Goal: Information Seeking & Learning: Learn about a topic

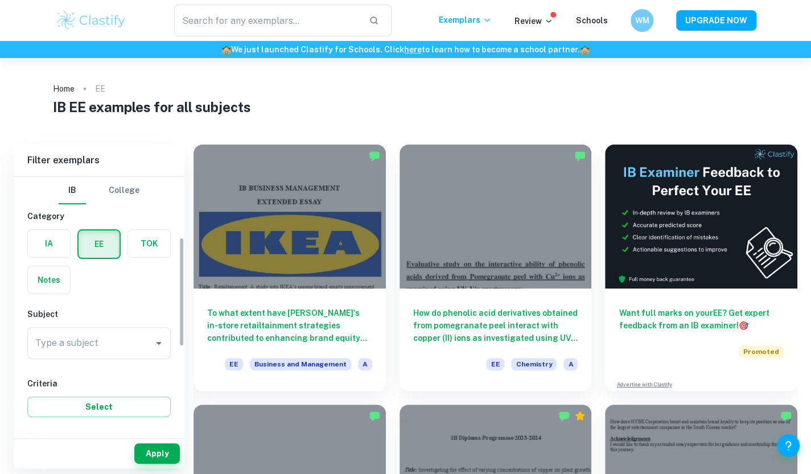
scroll to position [142, 0]
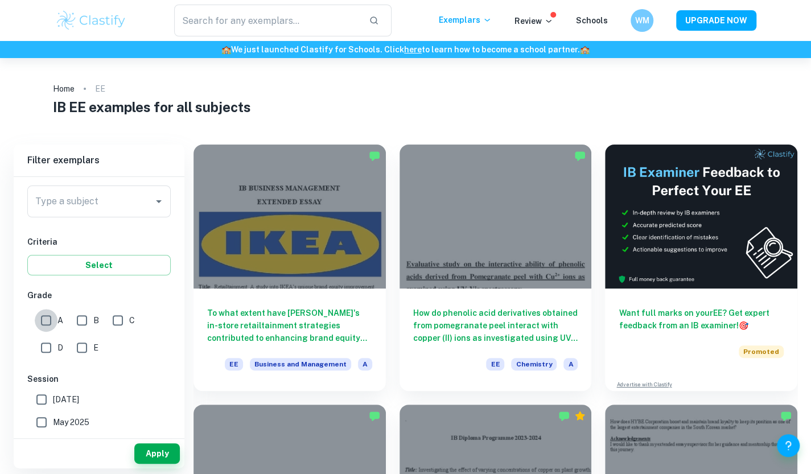
click at [47, 315] on input "A" at bounding box center [46, 320] width 23 height 23
checkbox input "true"
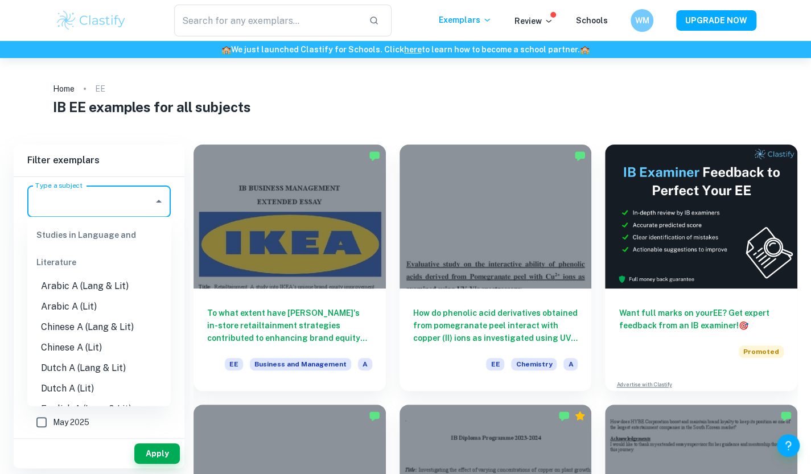
click at [118, 201] on input "Type a subject" at bounding box center [90, 202] width 116 height 22
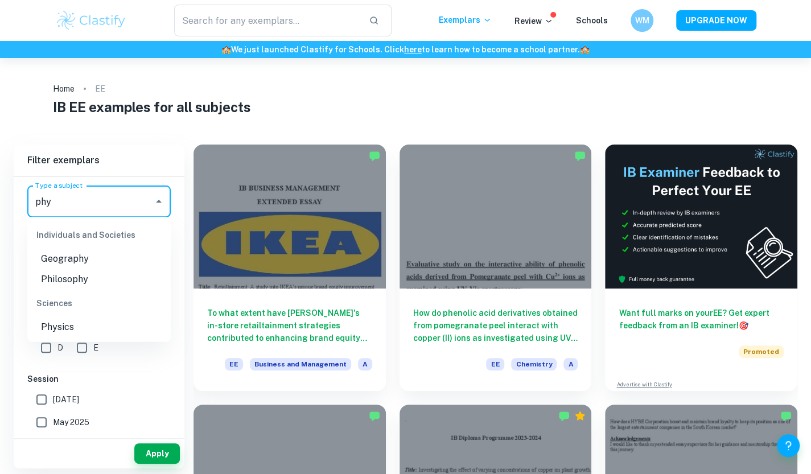
click at [75, 263] on li "Geography" at bounding box center [98, 259] width 143 height 20
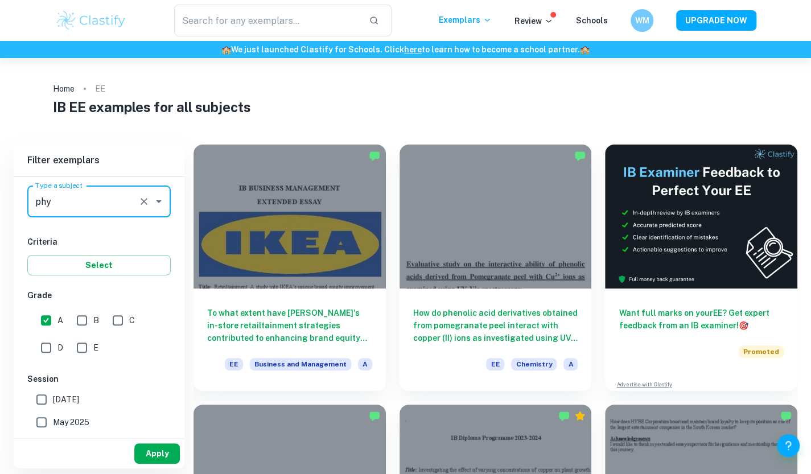
type input "Geography"
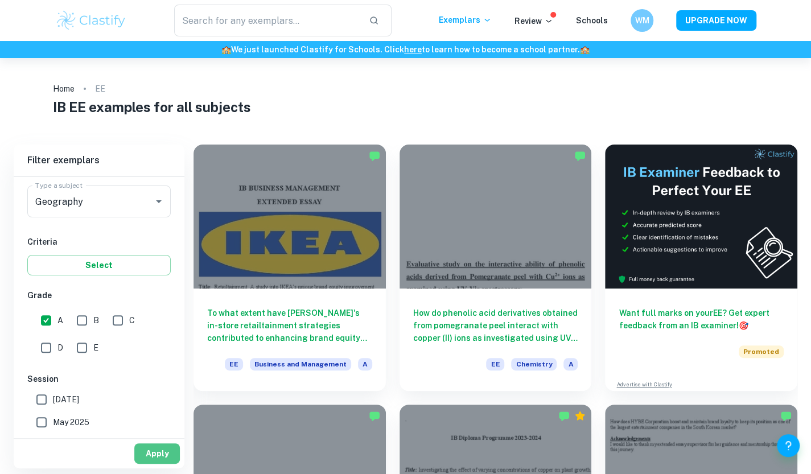
click at [154, 447] on button "Apply" at bounding box center [157, 453] width 46 height 20
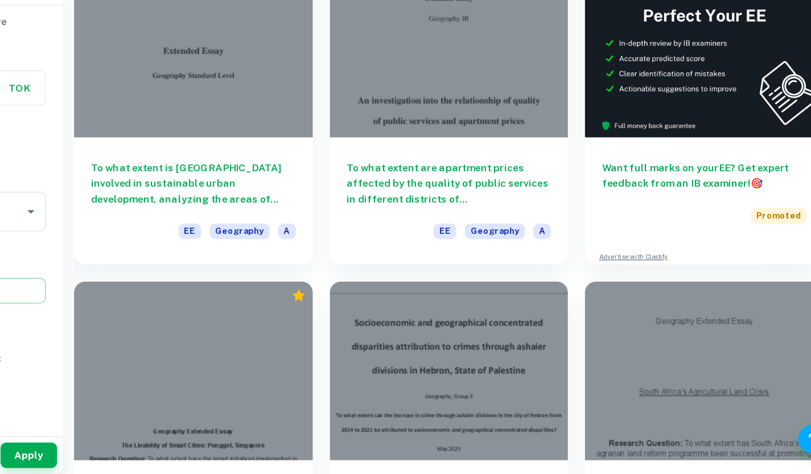
scroll to position [85, 0]
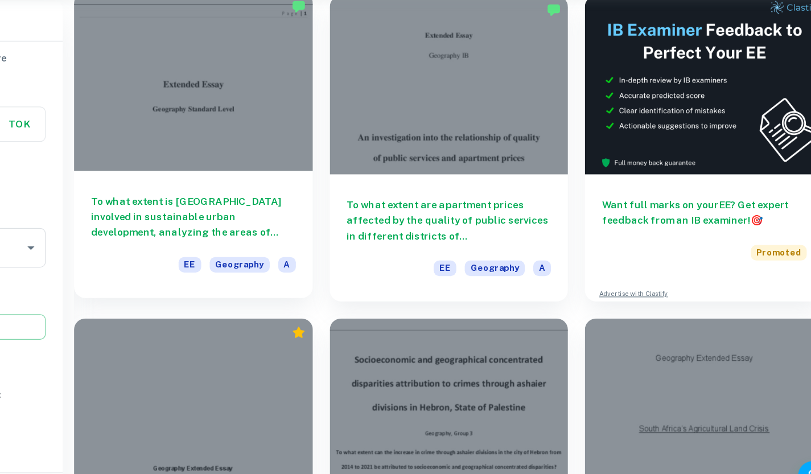
click at [327, 239] on h6 "To what extent is [GEOGRAPHIC_DATA] involved in sustainable urban development, …" at bounding box center [289, 237] width 165 height 38
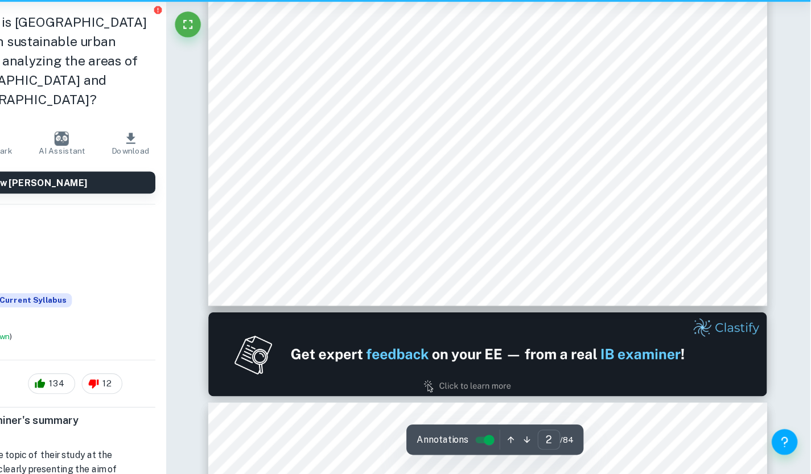
scroll to position [737, 0]
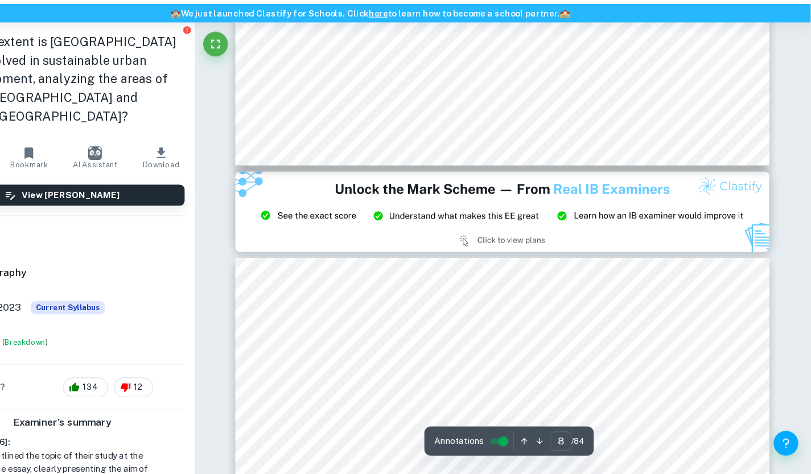
type input "9"
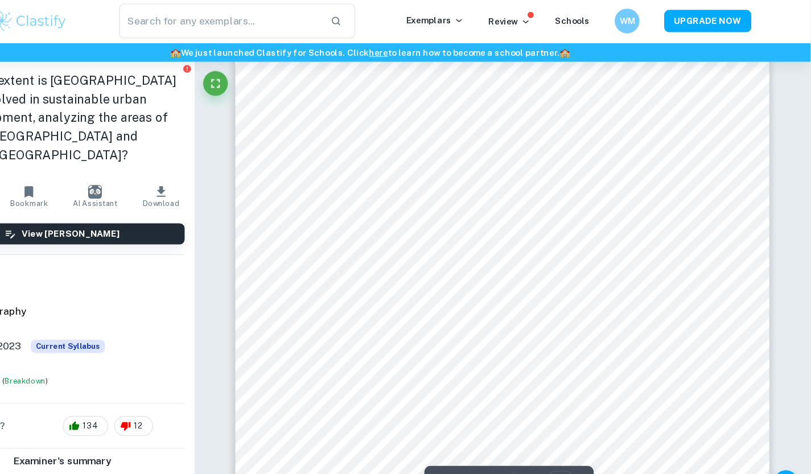
scroll to position [5942, 0]
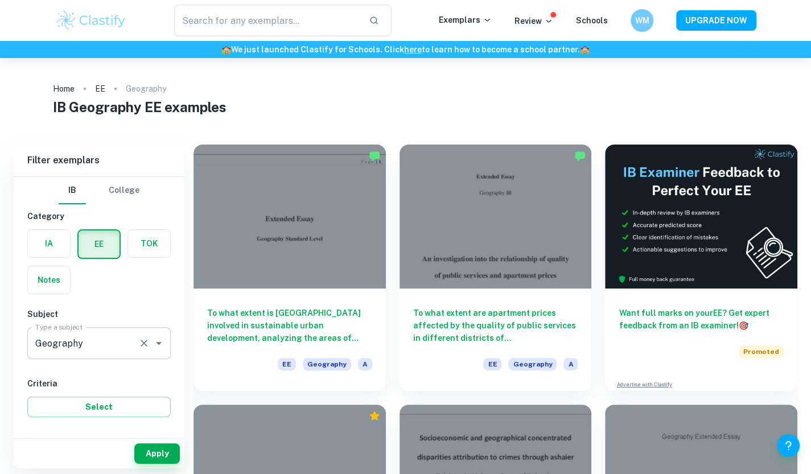
click at [103, 330] on div "Geography Type a subject" at bounding box center [98, 343] width 143 height 32
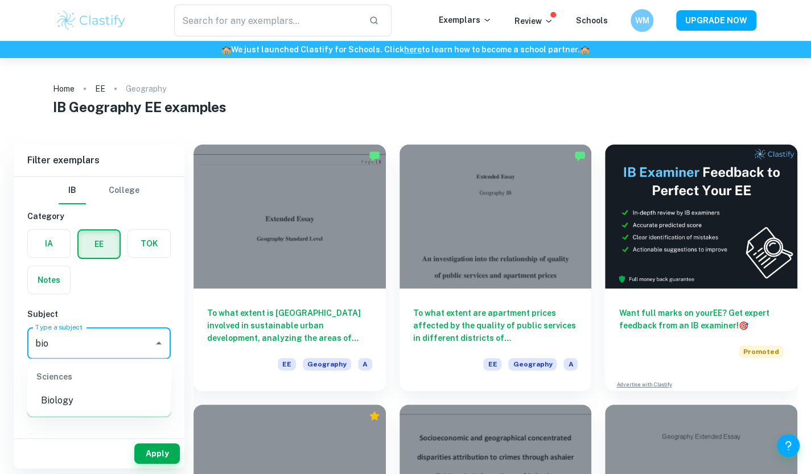
click at [77, 394] on li "Biology" at bounding box center [98, 400] width 143 height 20
type input "Biology"
click at [152, 457] on button "Apply" at bounding box center [157, 453] width 46 height 20
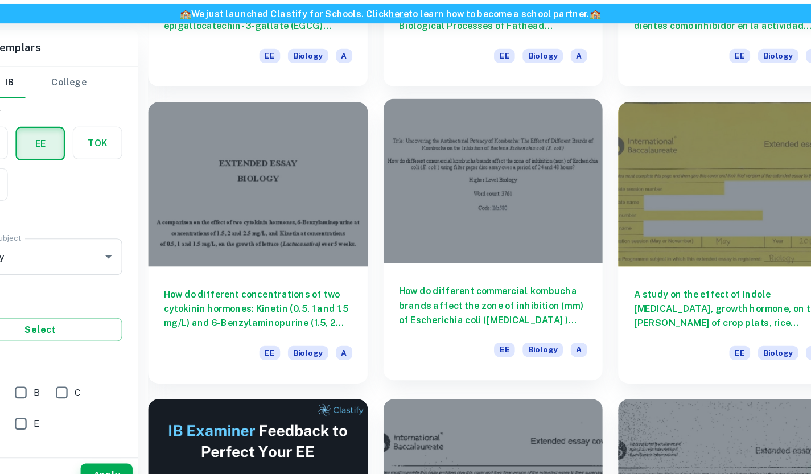
scroll to position [1318, 0]
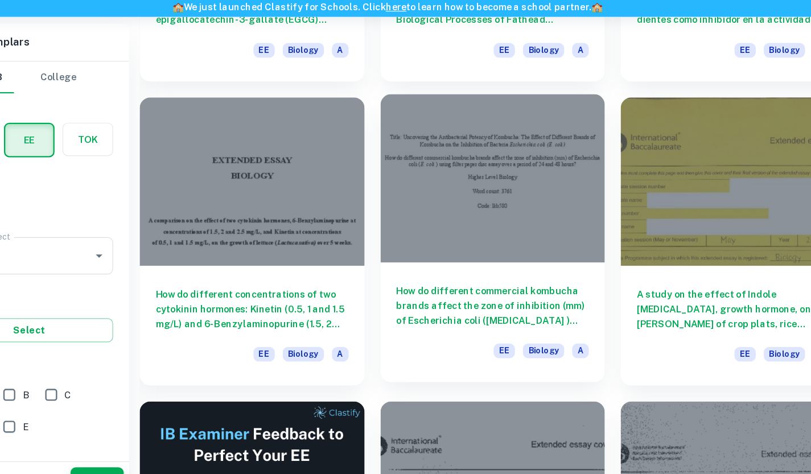
click at [486, 304] on h6 "How do different commercial kombucha brands affect the zone of inhibition (mm) …" at bounding box center [495, 305] width 165 height 38
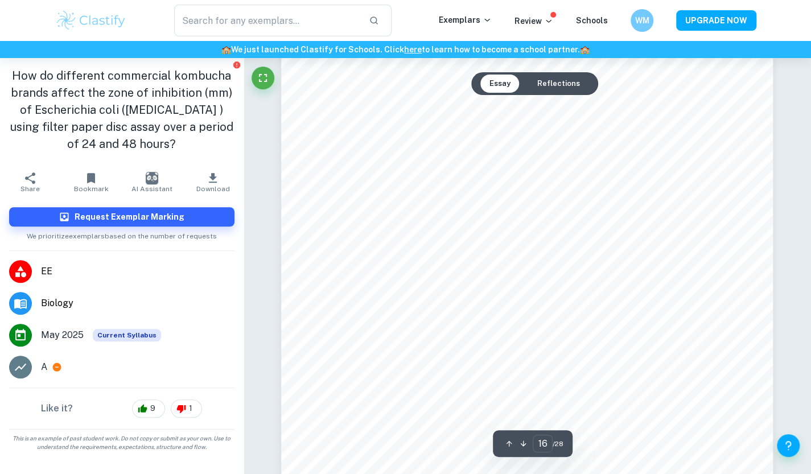
scroll to position [10168, 0]
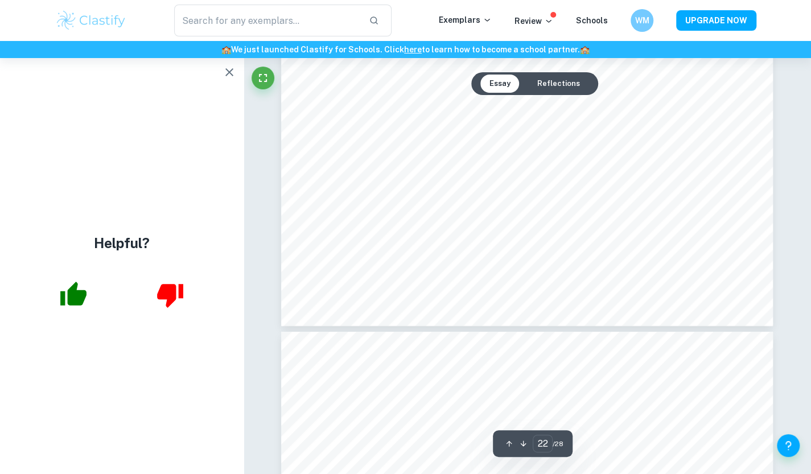
type input "23"
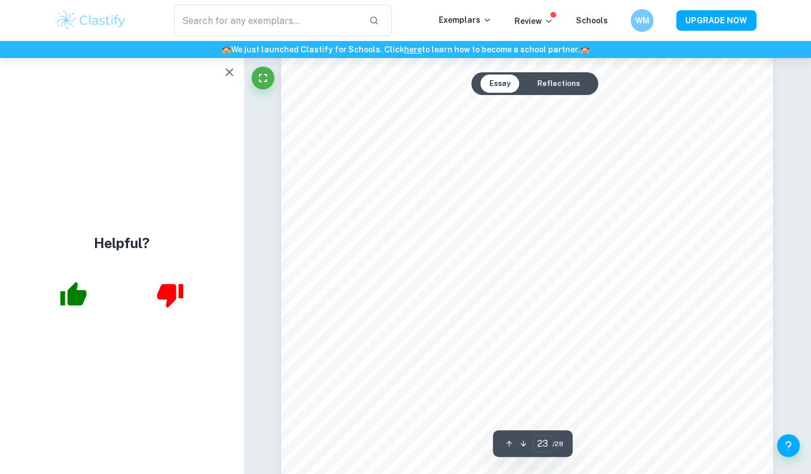
scroll to position [14869, 0]
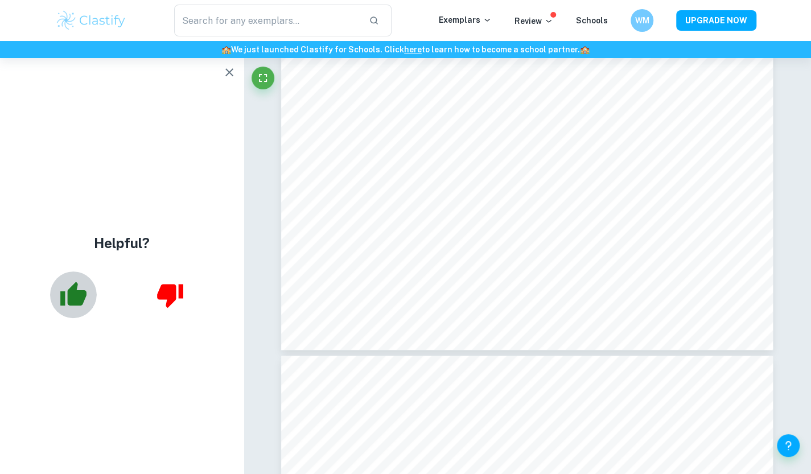
click at [69, 292] on icon "button" at bounding box center [73, 294] width 26 height 24
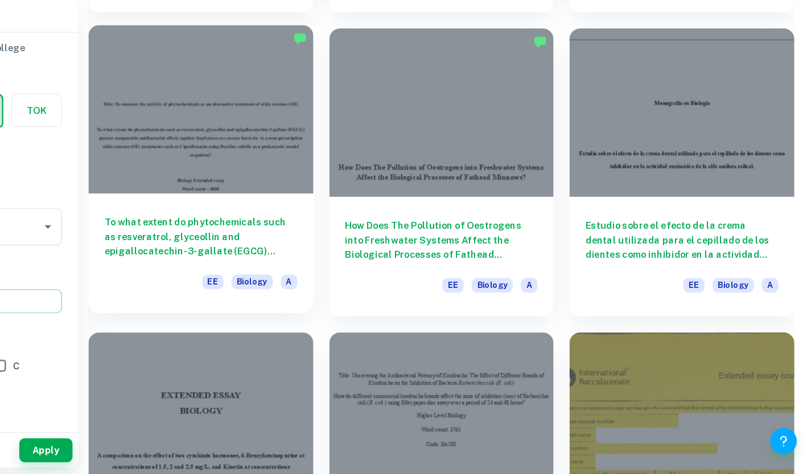
scroll to position [1101, 0]
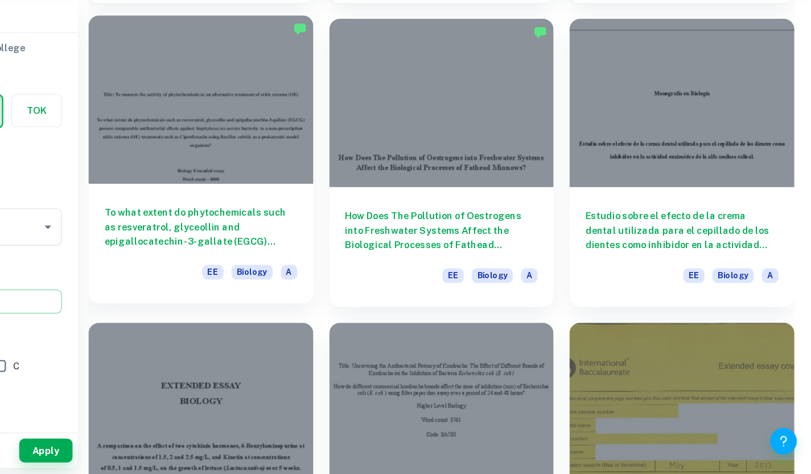
click at [298, 251] on h6 "To what extent do phytochemicals such as resveratrol, glyceollin and epigalloca…" at bounding box center [289, 262] width 165 height 38
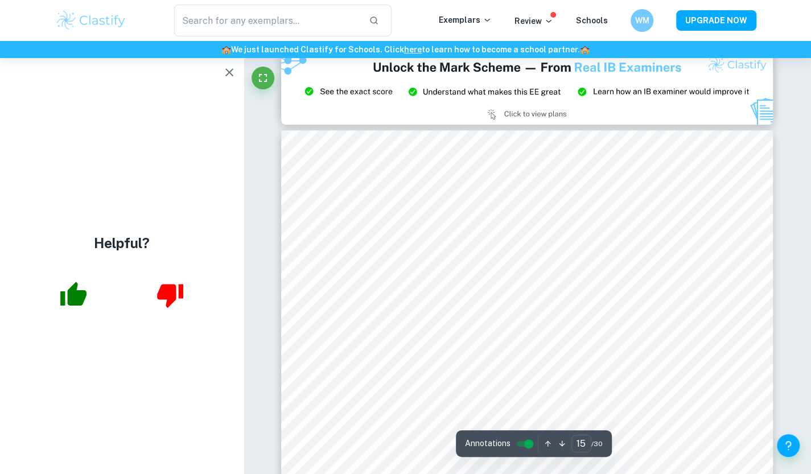
scroll to position [10191, 0]
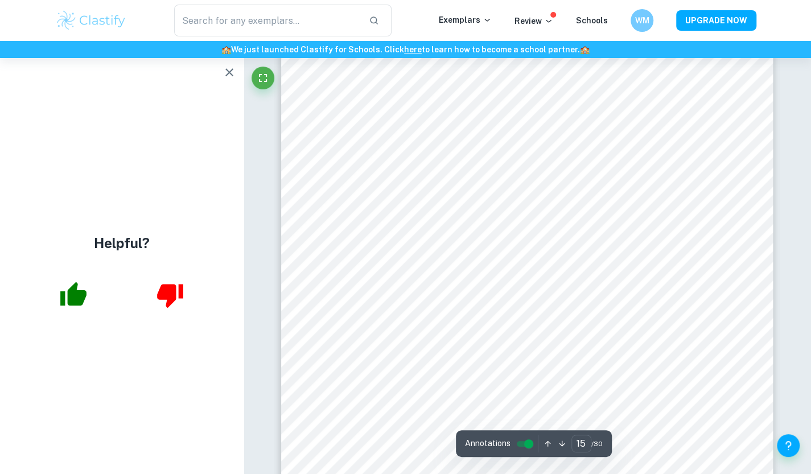
click at [80, 300] on icon "button" at bounding box center [73, 294] width 26 height 24
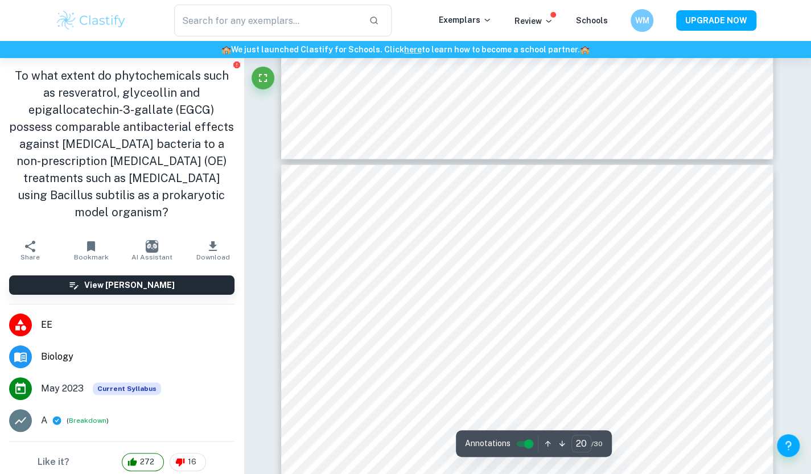
type input "19"
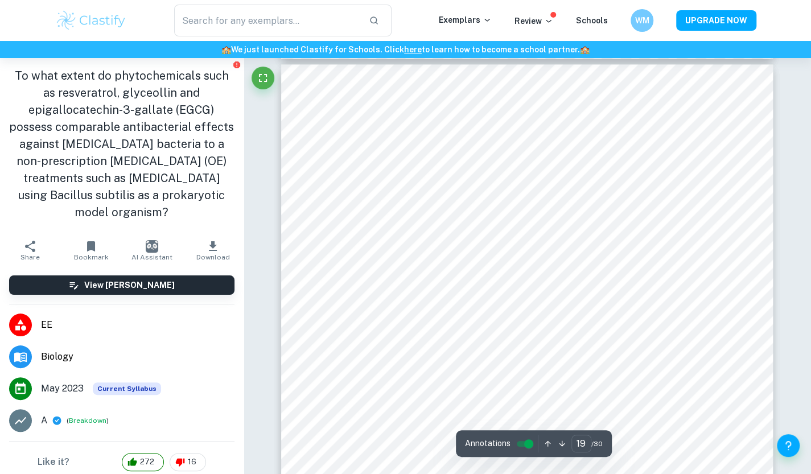
scroll to position [12916, 0]
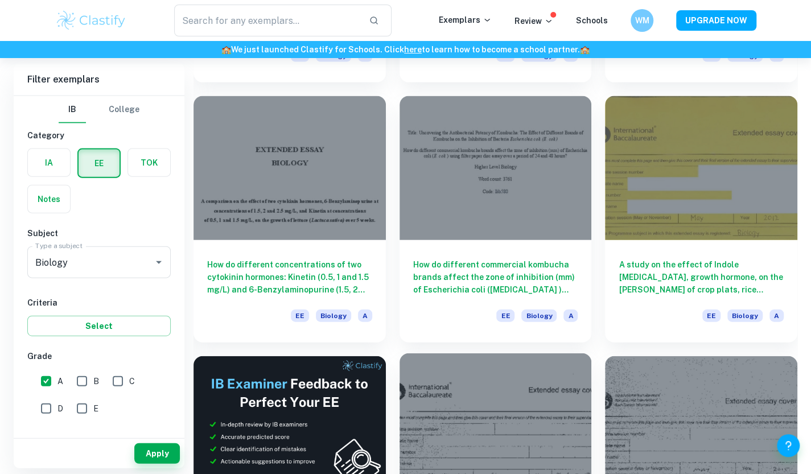
scroll to position [1349, 0]
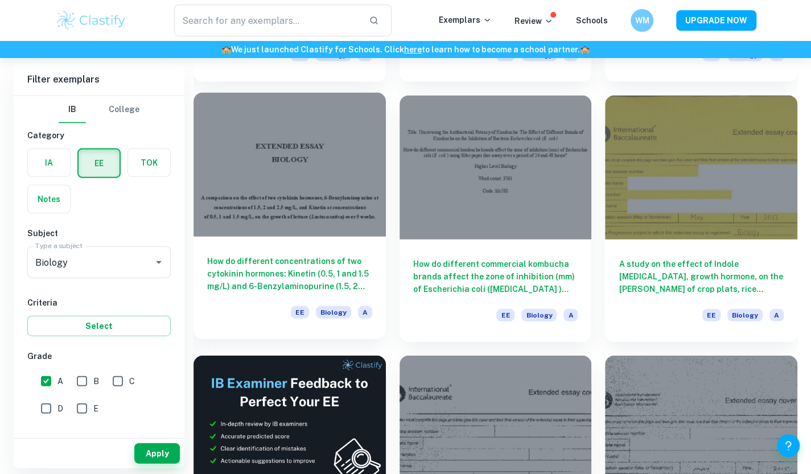
click at [282, 268] on h6 "How do different concentrations of two cytokinin hormones: Kinetin (0.5, 1 and …" at bounding box center [289, 274] width 165 height 38
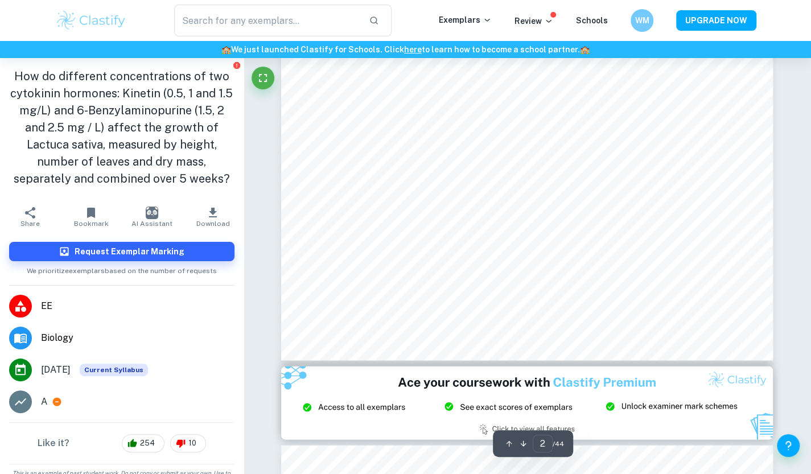
scroll to position [1233, 0]
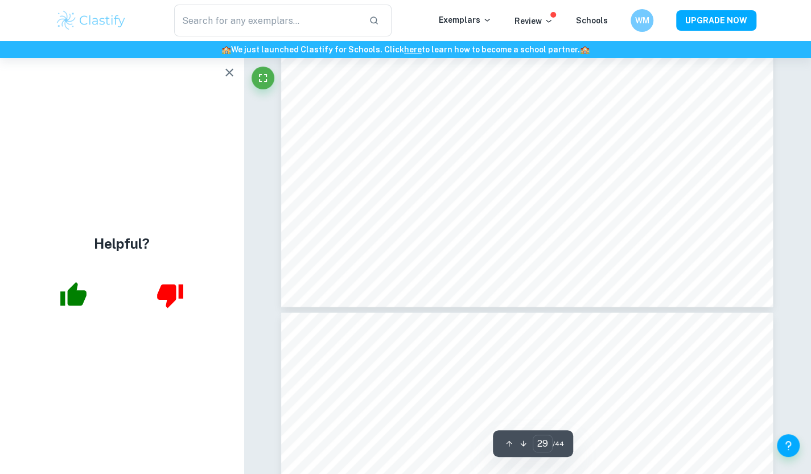
type input "30"
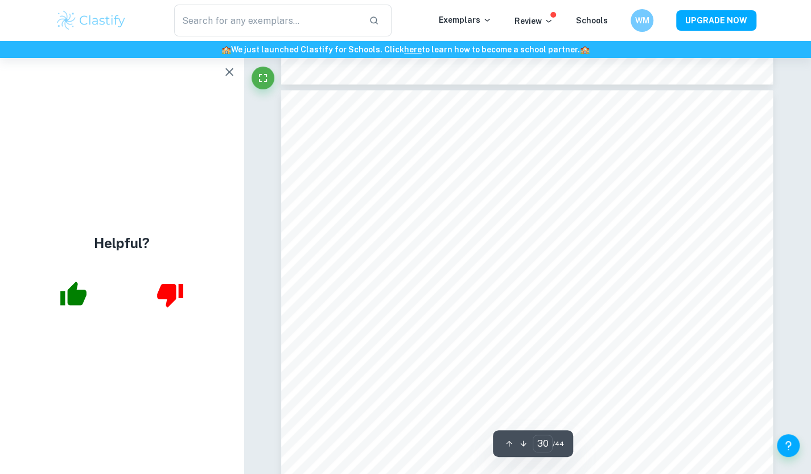
scroll to position [20747, 0]
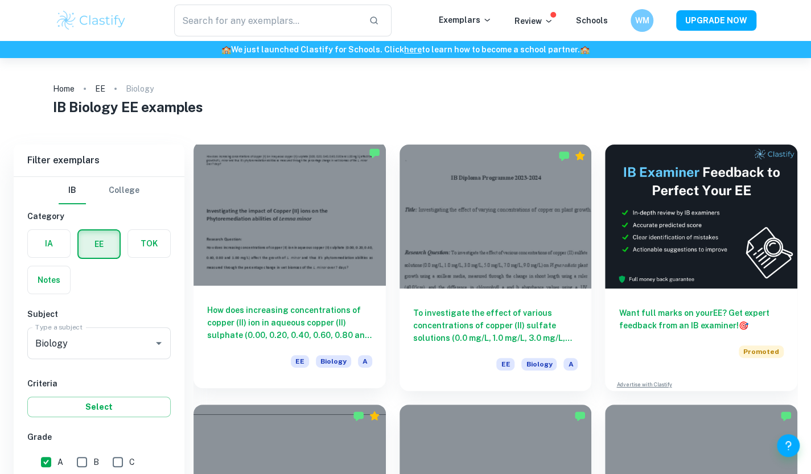
scroll to position [251, 0]
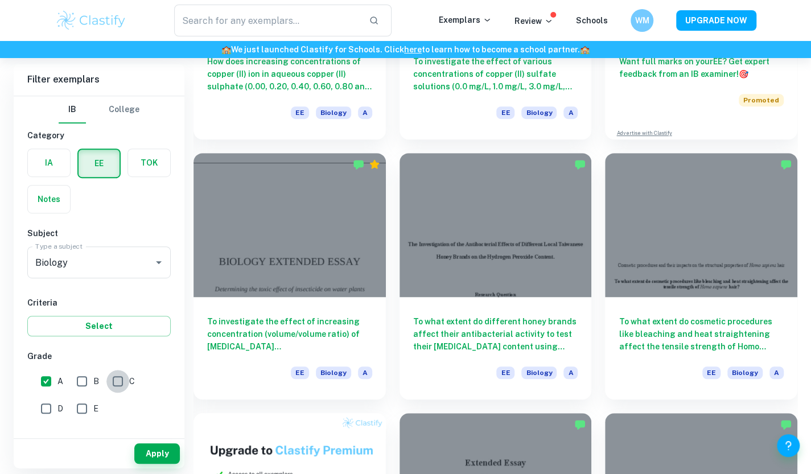
click at [118, 385] on input "C" at bounding box center [117, 381] width 23 height 23
checkbox input "true"
click at [149, 447] on button "Apply" at bounding box center [157, 453] width 46 height 20
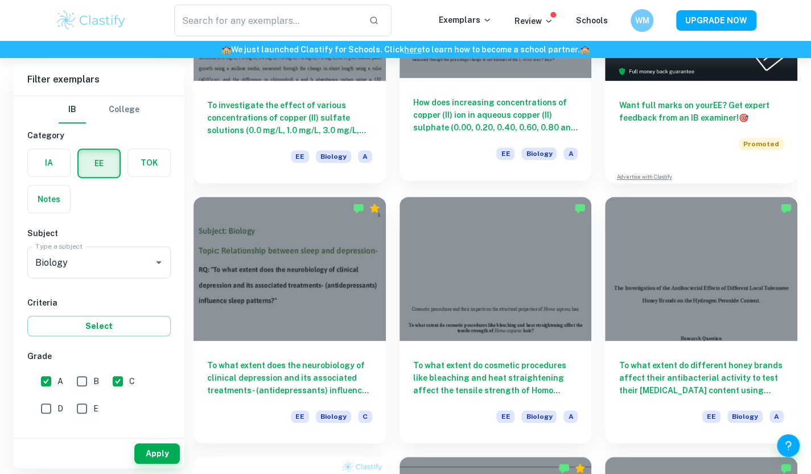
scroll to position [210, 0]
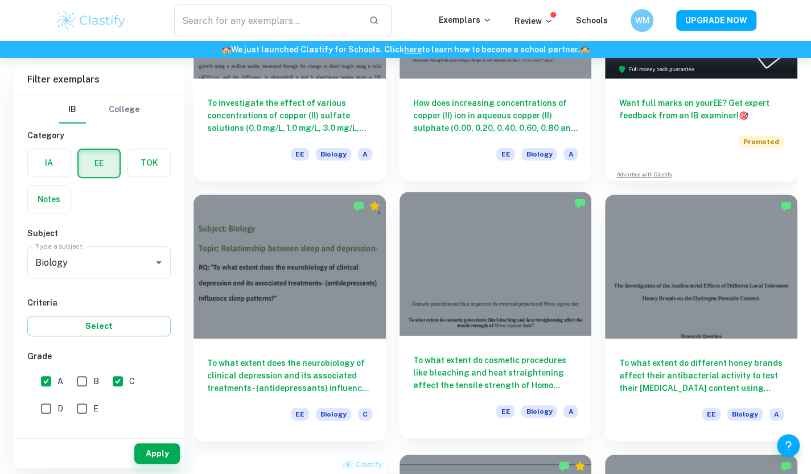
click at [465, 379] on h6 "To what extent do cosmetic procedures like bleaching and heat straightening aff…" at bounding box center [495, 373] width 165 height 38
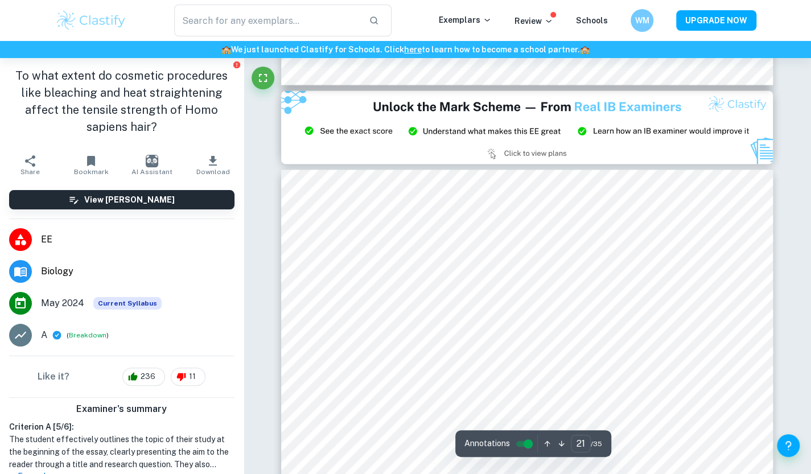
scroll to position [13297, 0]
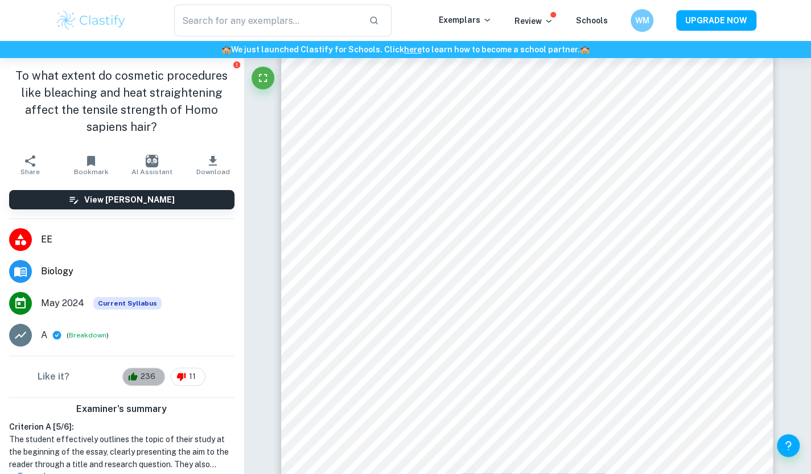
click at [143, 372] on span "236" at bounding box center [147, 376] width 27 height 11
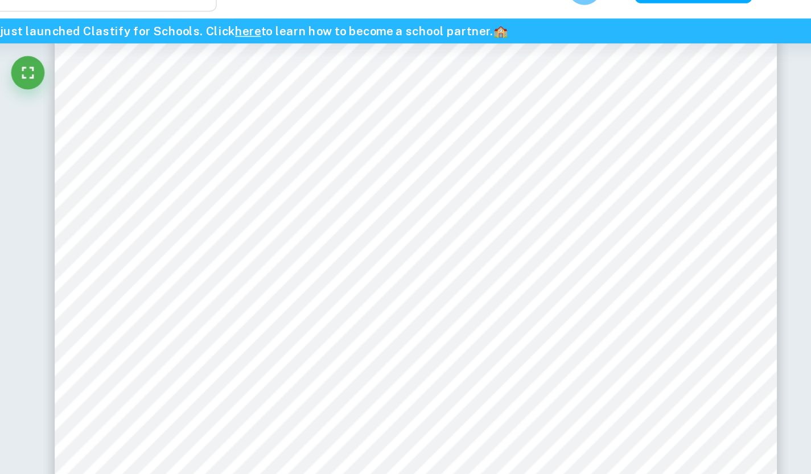
scroll to position [14725, 0]
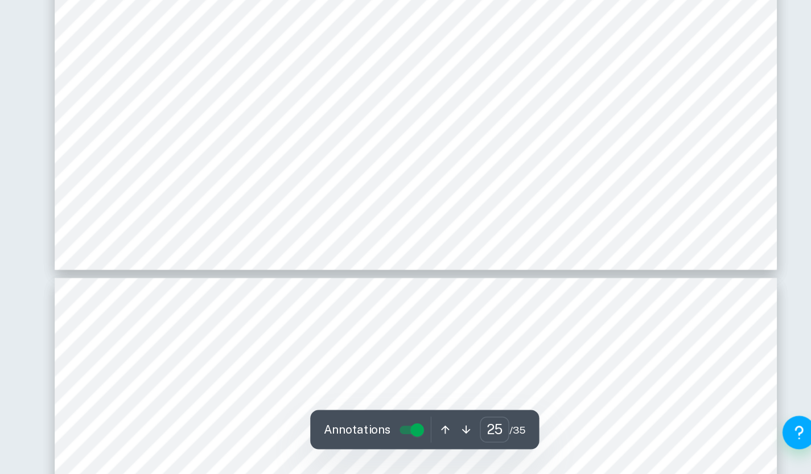
type input "26"
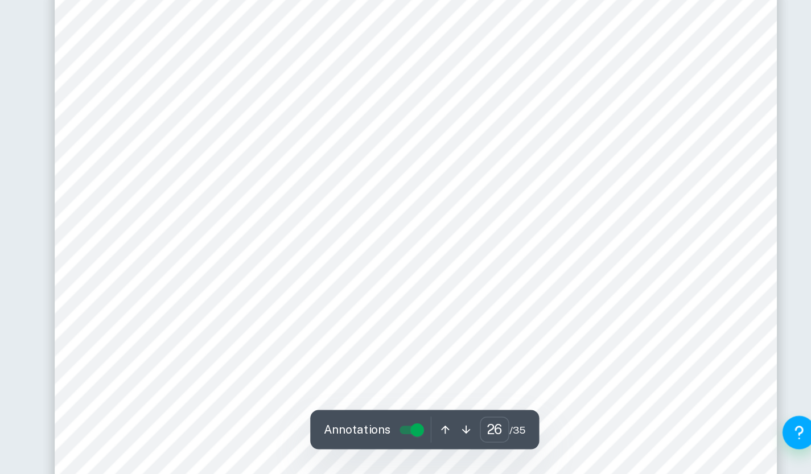
scroll to position [16435, 0]
